Goal: Book appointment/travel/reservation

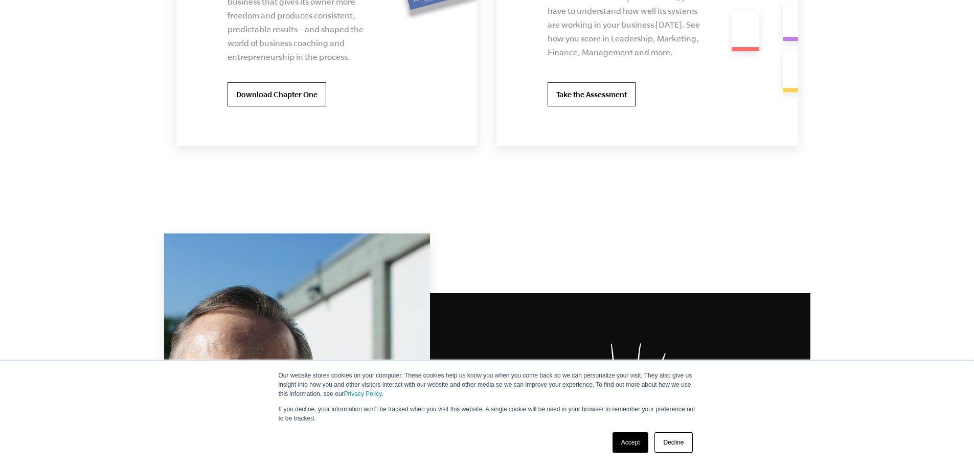
scroll to position [2353, 0]
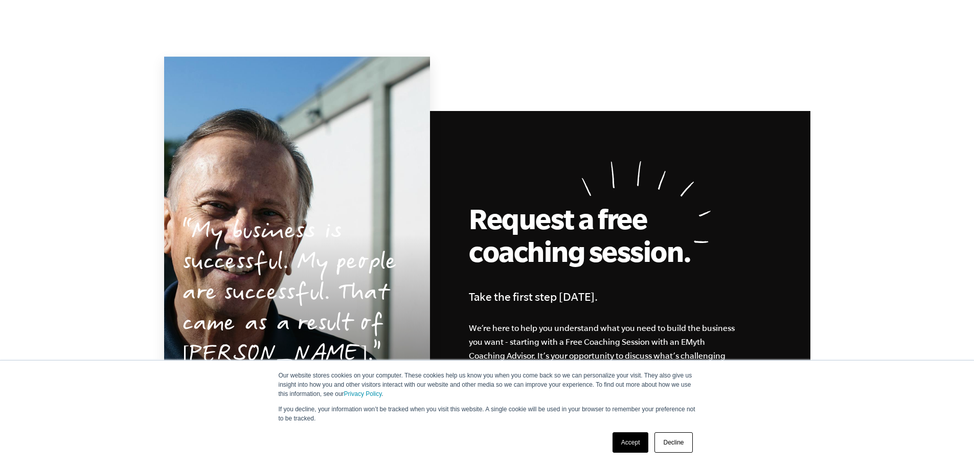
click at [675, 444] on link "Decline" at bounding box center [674, 442] width 38 height 20
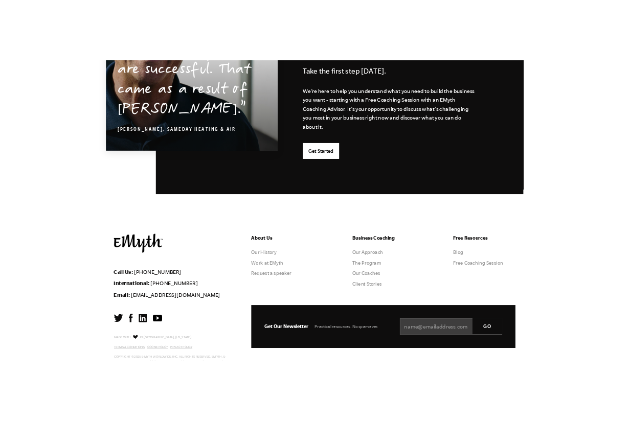
scroll to position [2482, 0]
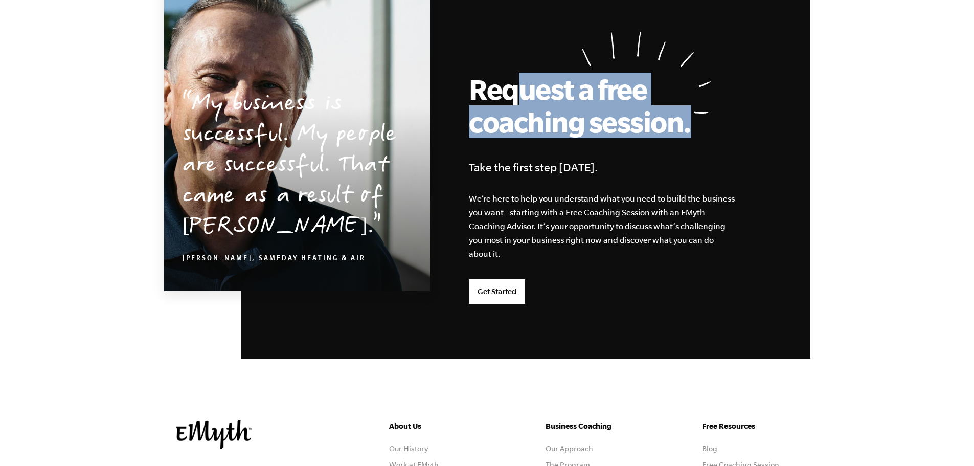
drag, startPoint x: 516, startPoint y: 97, endPoint x: 659, endPoint y: 94, distance: 143.8
click at [659, 94] on h2 "Request a free coaching session." at bounding box center [584, 105] width 230 height 65
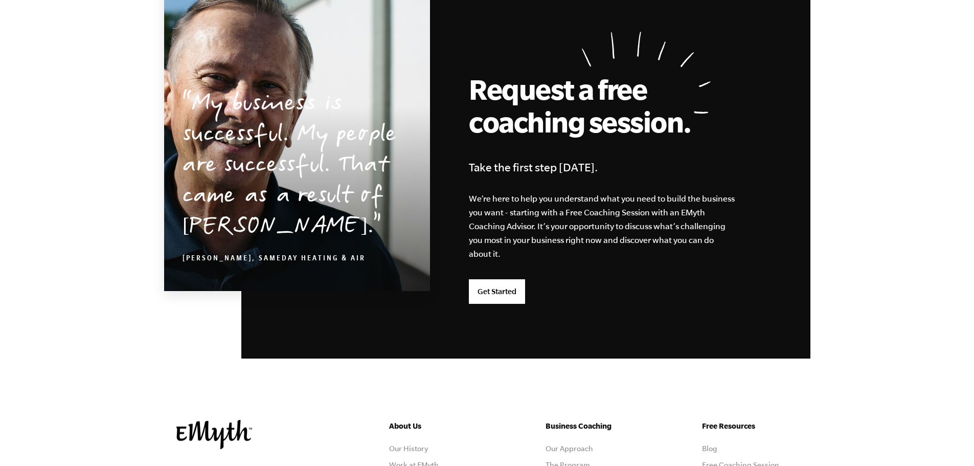
click at [484, 87] on h2 "Request a free coaching session." at bounding box center [584, 105] width 230 height 65
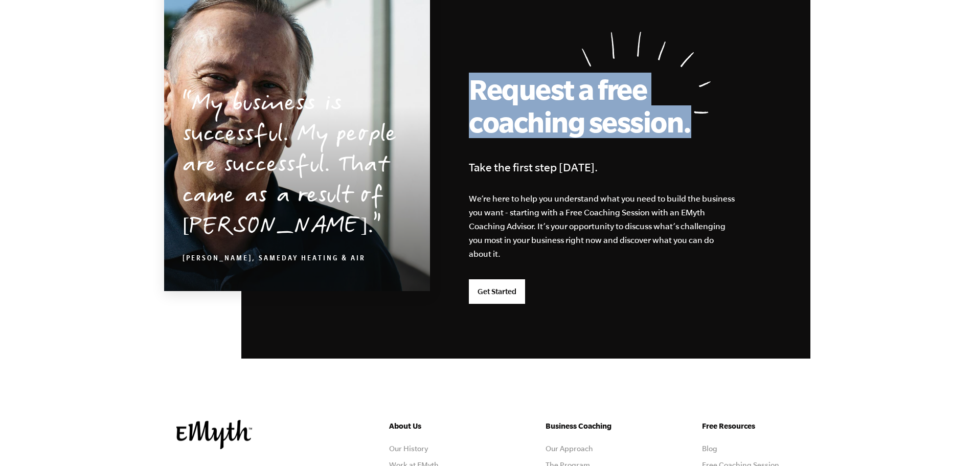
drag, startPoint x: 450, startPoint y: 80, endPoint x: 707, endPoint y: 105, distance: 259.0
click at [723, 135] on div "Request a free coaching session. Take the first step [DATE]. We’re here to help…" at bounding box center [525, 170] width 569 height 377
click at [699, 106] on h2 "Request a free coaching session." at bounding box center [584, 105] width 230 height 65
click at [699, 112] on h2 "Request a free coaching session." at bounding box center [584, 105] width 230 height 65
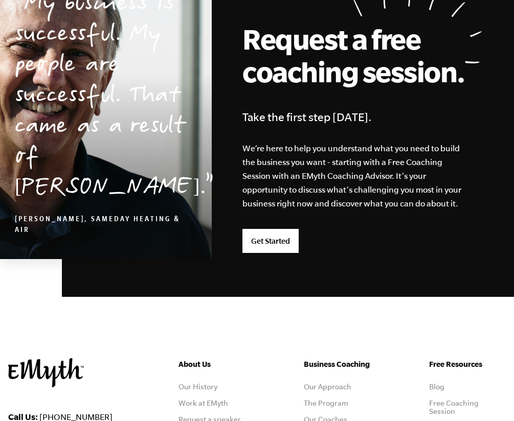
scroll to position [2544, 0]
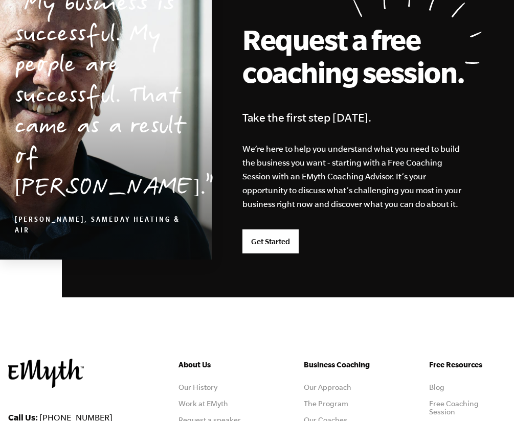
click at [470, 46] on h2 "Request a free coaching session." at bounding box center [356, 55] width 228 height 65
click at [470, 31] on h2 "Request a free coaching session." at bounding box center [356, 55] width 228 height 65
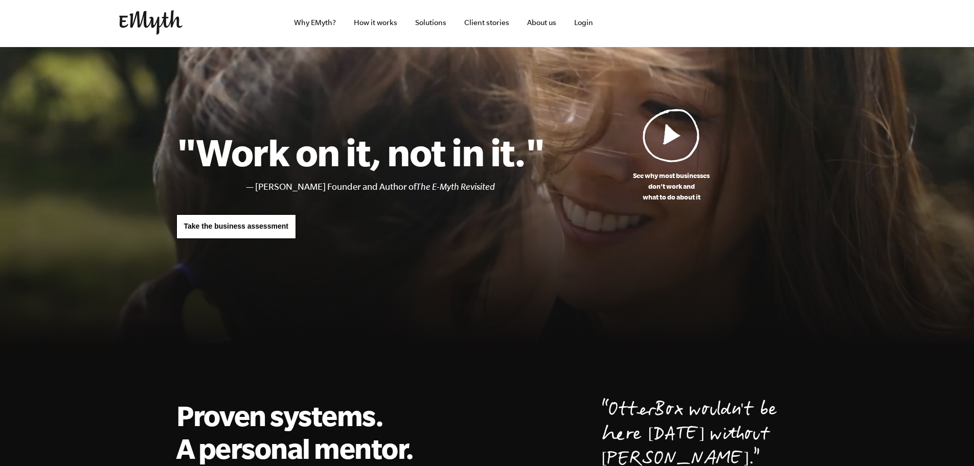
scroll to position [0, 0]
